Goal: Manage account settings

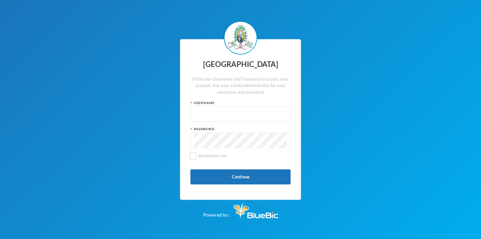
type input "p-j21-49"
click at [240, 179] on button "Continue" at bounding box center [240, 176] width 100 height 15
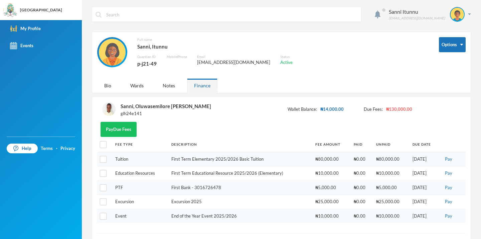
click at [242, 62] on div "itunuajisebutu@gmail.com" at bounding box center [233, 62] width 73 height 7
click at [238, 63] on div "itunuajisebutu@gmail.com" at bounding box center [233, 62] width 73 height 7
click at [453, 47] on button "Options" at bounding box center [452, 44] width 27 height 15
click at [454, 40] on button "Options" at bounding box center [452, 44] width 27 height 15
click at [447, 66] on button "Change Password" at bounding box center [440, 66] width 43 height 12
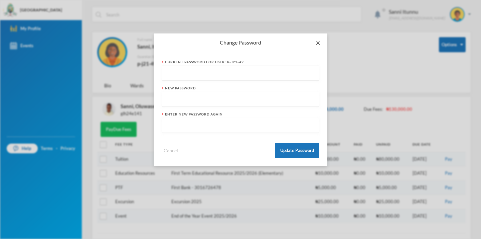
click at [317, 43] on icon "icon: close" at bounding box center [317, 42] width 5 height 5
